Goal: Find specific page/section: Find specific page/section

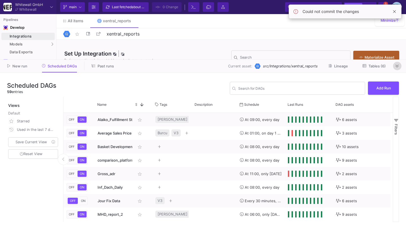
click at [396, 63] on button at bounding box center [397, 66] width 8 height 8
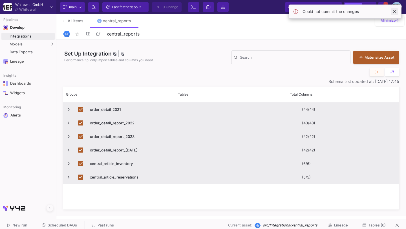
click at [395, 9] on span at bounding box center [394, 11] width 7 height 7
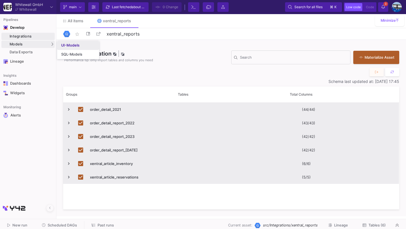
click at [61, 46] on link "UI-Models" at bounding box center [78, 45] width 42 height 9
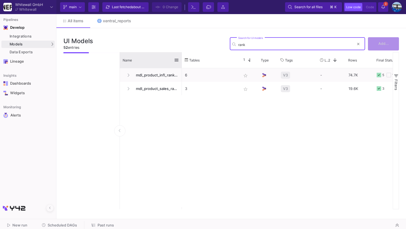
type input "rank"
drag, startPoint x: 181, startPoint y: 60, endPoint x: 227, endPoint y: 60, distance: 46.0
click at [183, 60] on div at bounding box center [182, 60] width 2 height 16
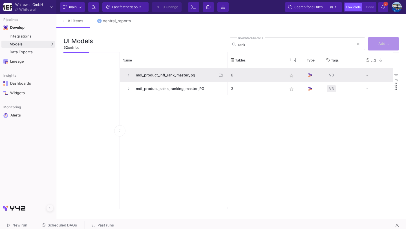
click at [189, 74] on span "mdl_product_infl_rank_master_pg" at bounding box center [175, 75] width 85 height 13
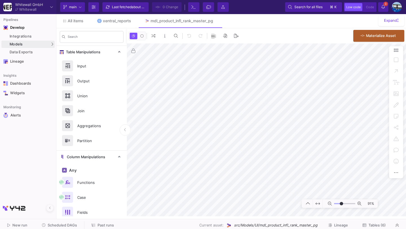
type input "-17"
click at [73, 44] on div "UI-Models" at bounding box center [70, 45] width 18 height 5
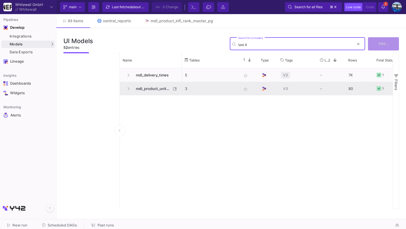
type input "last 4"
click at [140, 87] on span "mdl_product_units_sold_SC_master" at bounding box center [152, 88] width 39 height 13
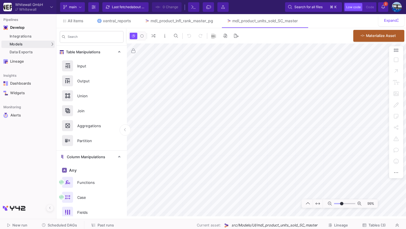
type input "-11"
click at [68, 45] on div "UI-Models" at bounding box center [70, 45] width 18 height 5
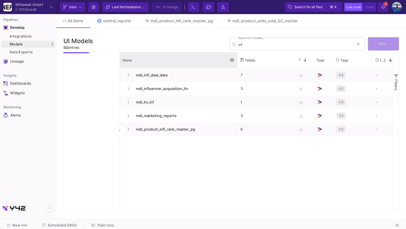
drag, startPoint x: 182, startPoint y: 58, endPoint x: 245, endPoint y: 61, distance: 63.6
click at [239, 61] on div at bounding box center [237, 60] width 2 height 16
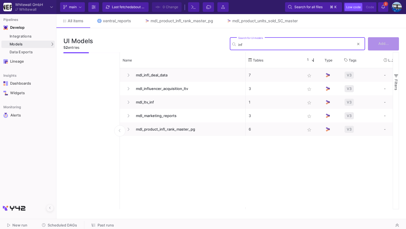
click at [249, 45] on input "inf" at bounding box center [296, 45] width 116 height 4
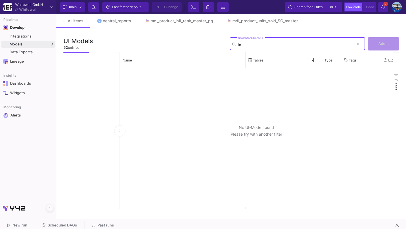
type input "i"
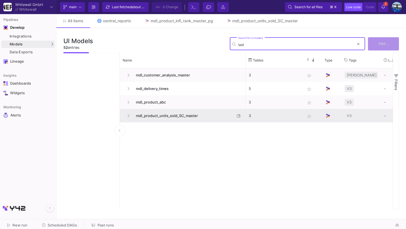
type input "last"
click at [156, 116] on span "mdl_product_units_sold_SC_master" at bounding box center [184, 115] width 102 height 13
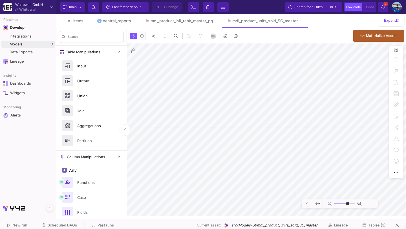
type input "-30"
click at [302, 21] on icon at bounding box center [300, 21] width 3 height 4
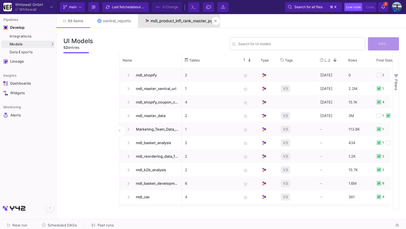
click at [181, 23] on div "mdl_product_infl_rank_master_pg" at bounding box center [182, 21] width 63 height 5
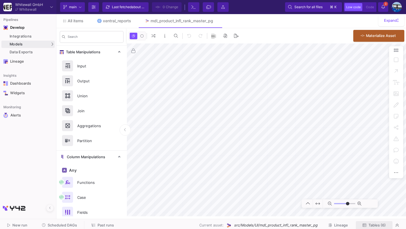
click at [371, 221] on button "Tables (6)" at bounding box center [374, 225] width 37 height 9
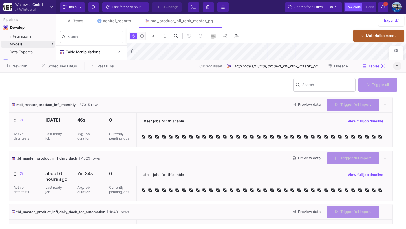
click at [396, 68] on fa-icon at bounding box center [397, 66] width 3 height 4
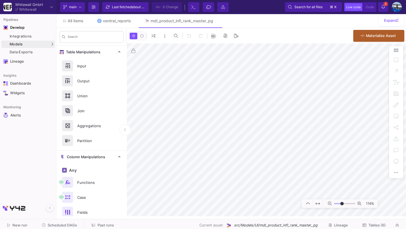
type input "-8"
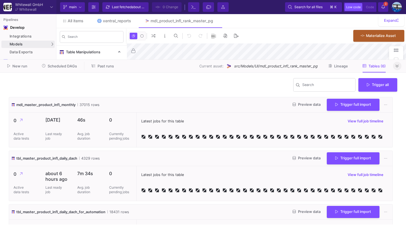
click at [399, 65] on button at bounding box center [397, 66] width 8 height 8
